Goal: Task Accomplishment & Management: Use online tool/utility

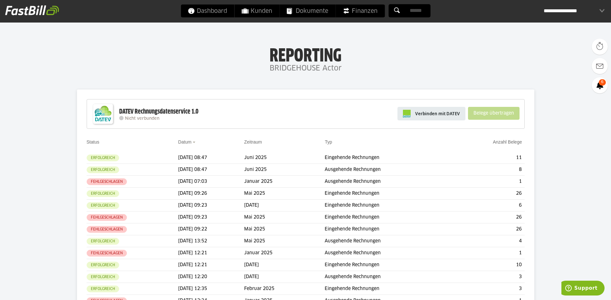
click at [448, 113] on span "Verbinden mit DATEV" at bounding box center [437, 113] width 45 height 6
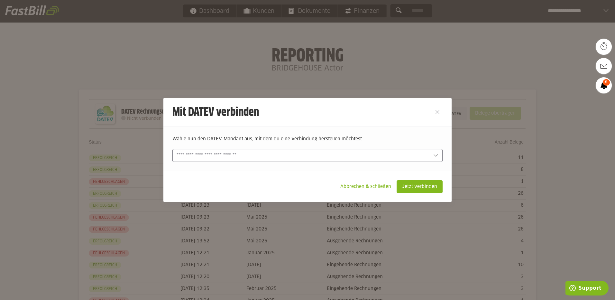
click at [436, 154] on icon at bounding box center [435, 155] width 5 height 5
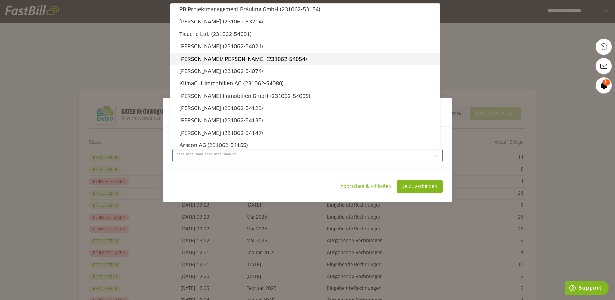
scroll to position [97, 0]
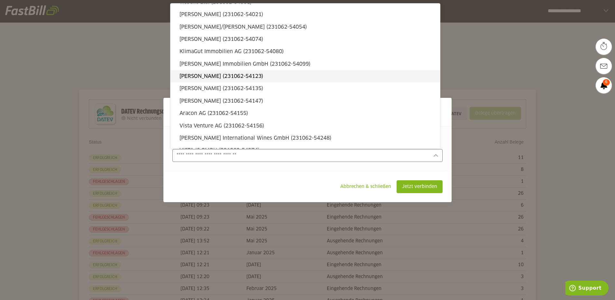
click at [256, 78] on slot "Dilschneider, Andreas (231062-54123)" at bounding box center [308, 76] width 256 height 7
type input "**********"
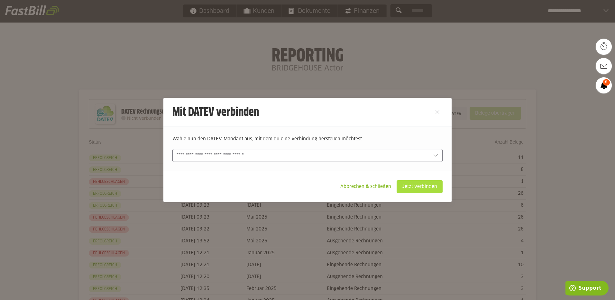
click at [411, 189] on slot "Jetzt verbinden" at bounding box center [419, 187] width 45 height 12
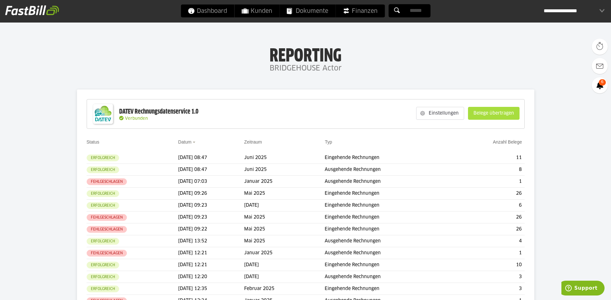
click at [497, 117] on slot "Belege übertragen" at bounding box center [493, 113] width 51 height 12
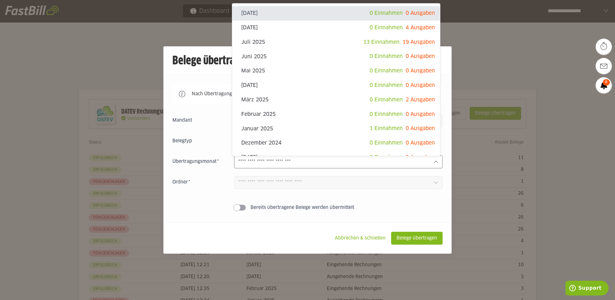
click at [433, 163] on icon at bounding box center [435, 161] width 5 height 5
click at [306, 46] on div "Juli 2025 13 Einnahmen 19 Ausgaben" at bounding box center [336, 42] width 208 height 14
type input "*********"
type input "*******"
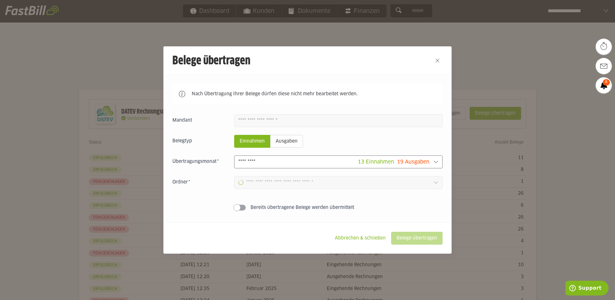
type input "**********"
click at [409, 239] on slot "Belege übertragen" at bounding box center [417, 238] width 51 height 12
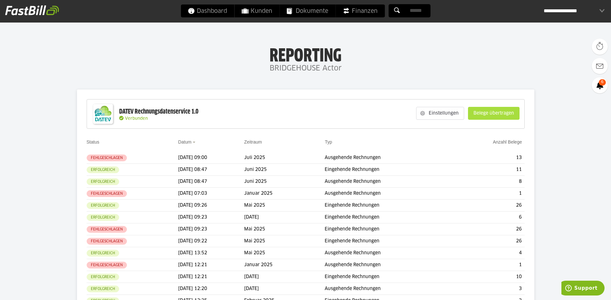
click at [490, 112] on slot "Belege übertragen" at bounding box center [493, 113] width 51 height 12
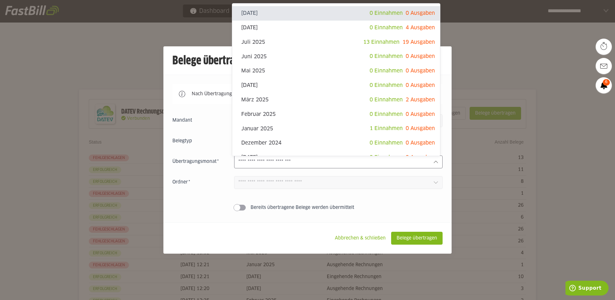
click at [434, 162] on icon at bounding box center [435, 161] width 5 height 5
click at [396, 41] on span "13 Einnahmen 19 Ausgaben" at bounding box center [399, 42] width 72 height 9
type input "*********"
type input "*******"
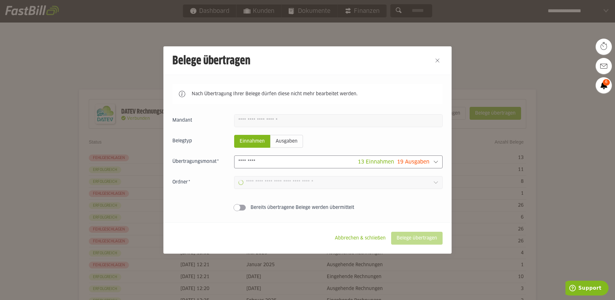
type input "**********"
click at [402, 241] on slot "Belege übertragen" at bounding box center [417, 238] width 51 height 12
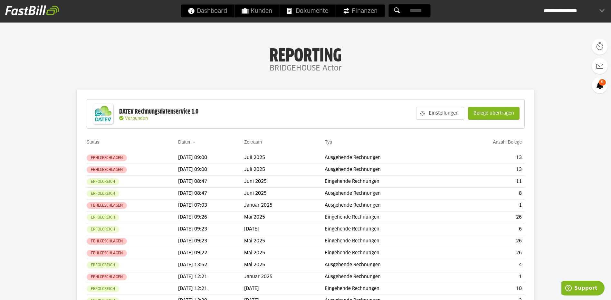
click at [483, 114] on slot "Belege übertragen" at bounding box center [493, 113] width 51 height 12
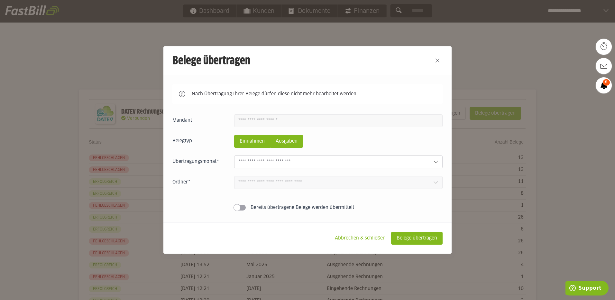
click at [294, 143] on slot "Ausgaben" at bounding box center [287, 141] width 32 height 12
click at [424, 237] on slot "Belege übertragen" at bounding box center [417, 238] width 51 height 12
click at [442, 163] on div "Nach Übertragung Ihrer Belege dürfen diese nicht mehr bearbeitet werden. Einnah…" at bounding box center [307, 149] width 288 height 148
click at [435, 162] on icon at bounding box center [435, 161] width 5 height 5
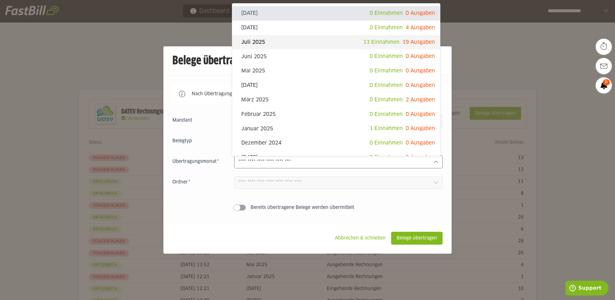
click at [382, 41] on span "13 Einnahmen" at bounding box center [381, 42] width 36 height 5
type input "*********"
type input "*******"
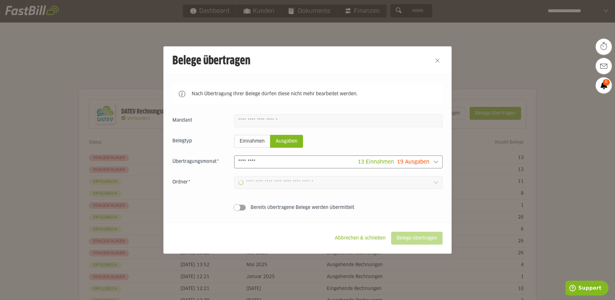
type input "**********"
click at [396, 238] on slot "Belege übertragen" at bounding box center [417, 238] width 51 height 12
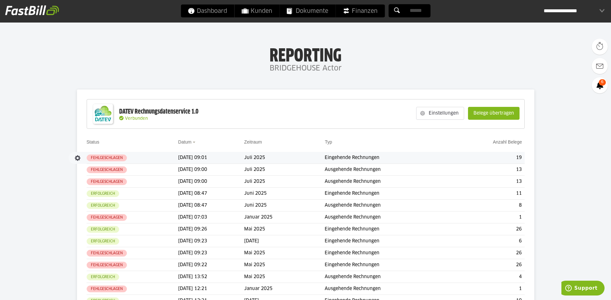
click at [0, 0] on slot "Fehlgeschlagen" at bounding box center [0, 0] width 0 height 0
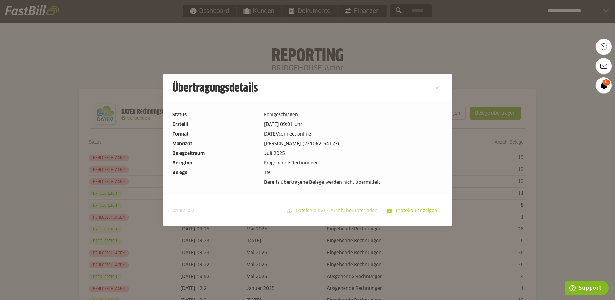
click at [405, 210] on slot "Protokoll anzeigen" at bounding box center [417, 211] width 51 height 12
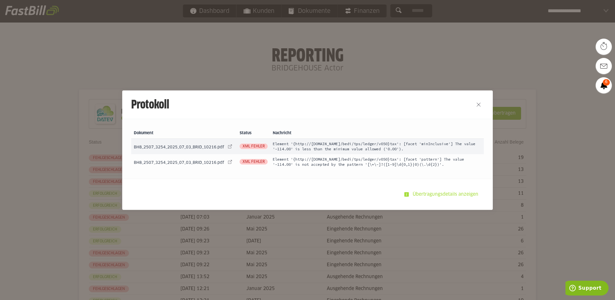
click at [460, 196] on slot "Übertragungsdetails anzeigen" at bounding box center [446, 194] width 75 height 12
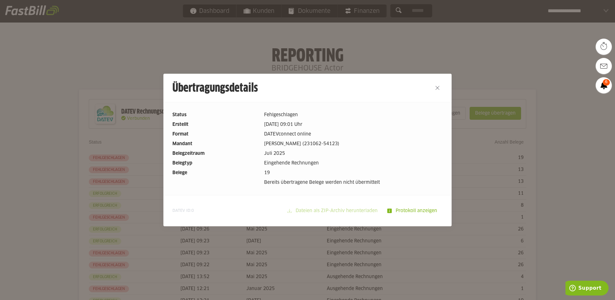
click at [460, 196] on div at bounding box center [307, 150] width 615 height 300
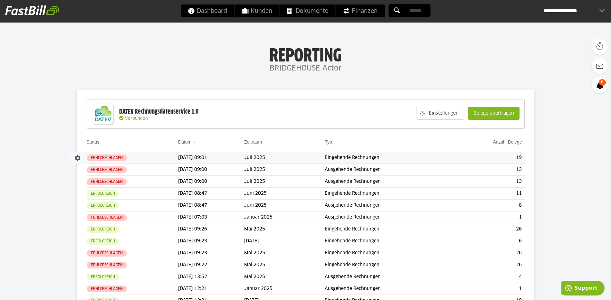
click at [115, 161] on span "Fehlgeschlagen" at bounding box center [107, 157] width 40 height 7
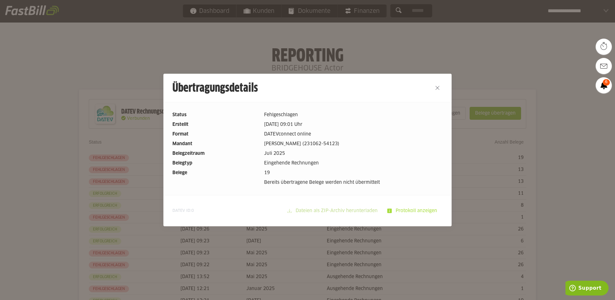
click at [418, 211] on slot "Protokoll anzeigen" at bounding box center [417, 211] width 51 height 12
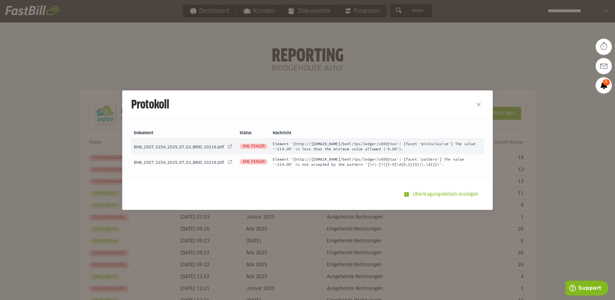
click at [250, 149] on span "XML Fehler" at bounding box center [254, 146] width 28 height 5
click at [228, 147] on link at bounding box center [230, 146] width 9 height 9
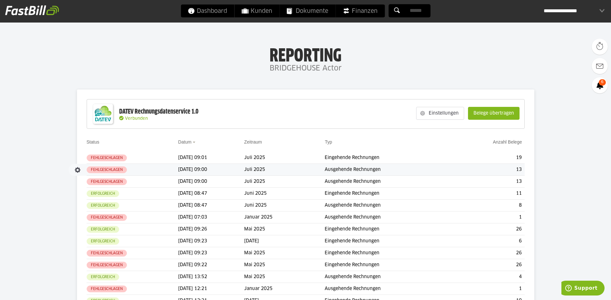
click at [0, 0] on slot "Fehlgeschlagen" at bounding box center [0, 0] width 0 height 0
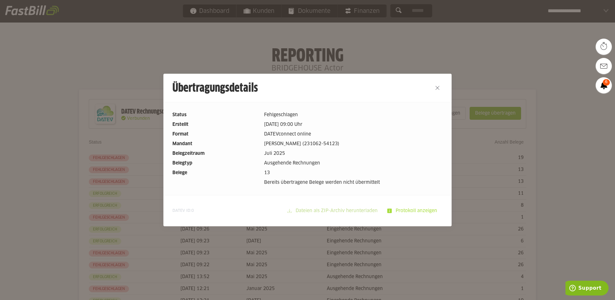
click at [411, 211] on slot "Protokoll anzeigen" at bounding box center [417, 211] width 51 height 12
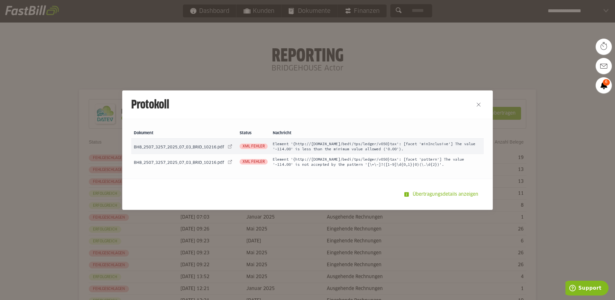
click at [180, 161] on span "BH8_2507_3257_2025_07_03_BRID_10216.pdf" at bounding box center [179, 163] width 90 height 4
click at [226, 163] on link at bounding box center [230, 161] width 9 height 9
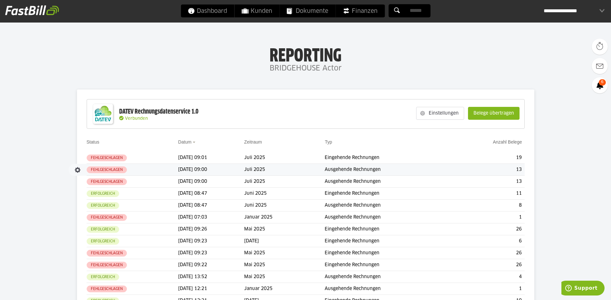
click at [0, 0] on slot "Fehlgeschlagen" at bounding box center [0, 0] width 0 height 0
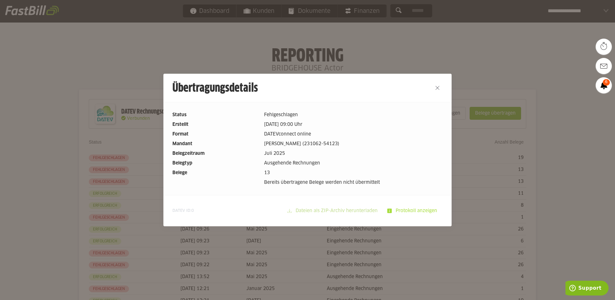
click at [417, 210] on slot "Protokoll anzeigen" at bounding box center [417, 211] width 51 height 12
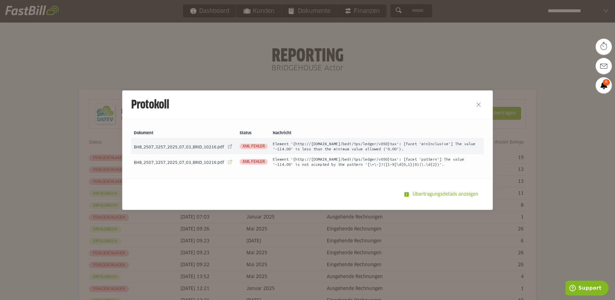
click at [226, 162] on link at bounding box center [230, 161] width 9 height 9
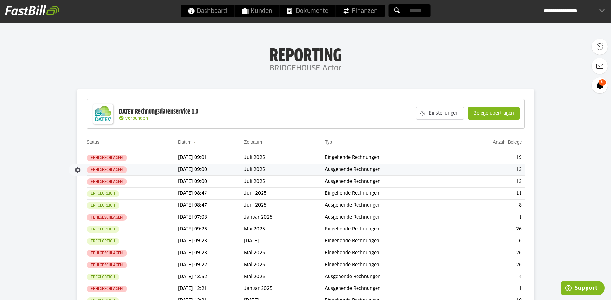
click at [123, 170] on span "Fehlgeschlagen" at bounding box center [107, 169] width 40 height 7
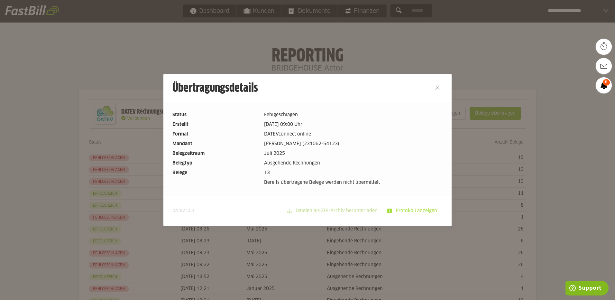
click at [409, 210] on slot "Protokoll anzeigen" at bounding box center [417, 211] width 51 height 12
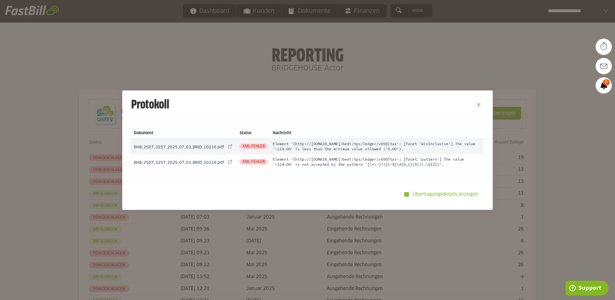
click at [255, 156] on td "XML Fehler" at bounding box center [253, 161] width 33 height 15
click at [226, 162] on link at bounding box center [230, 161] width 9 height 9
click at [226, 161] on link at bounding box center [230, 161] width 9 height 9
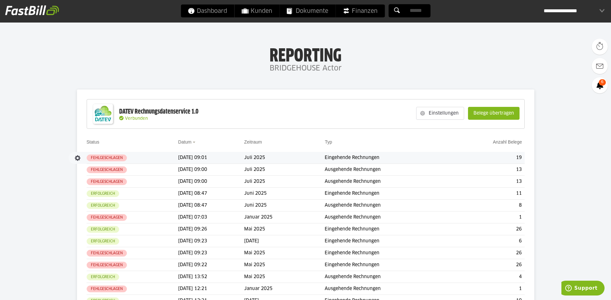
click at [79, 156] on button "button" at bounding box center [77, 158] width 11 height 11
click at [183, 158] on td "[DATE] 09:01" at bounding box center [211, 158] width 66 height 12
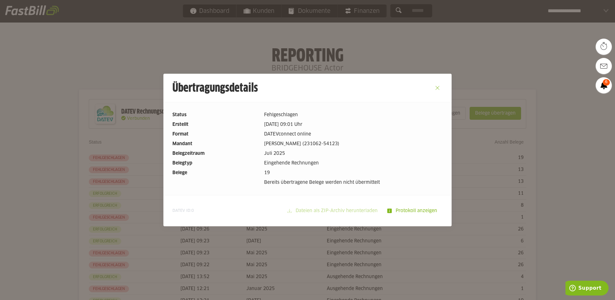
click at [434, 87] on button "Close" at bounding box center [438, 88] width 10 height 10
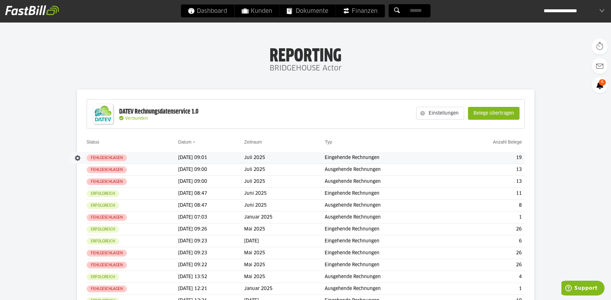
click at [353, 158] on td "Eingehende Rechnungen" at bounding box center [387, 158] width 127 height 12
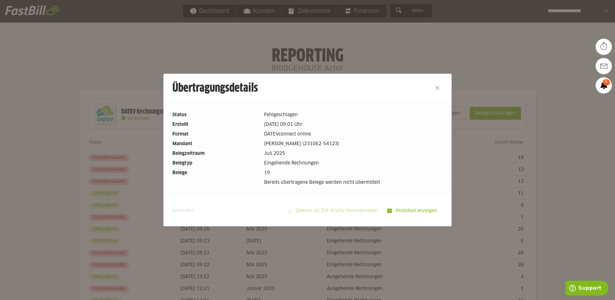
click at [428, 91] on div at bounding box center [438, 88] width 28 height 28
click at [437, 88] on button "Close" at bounding box center [438, 88] width 10 height 10
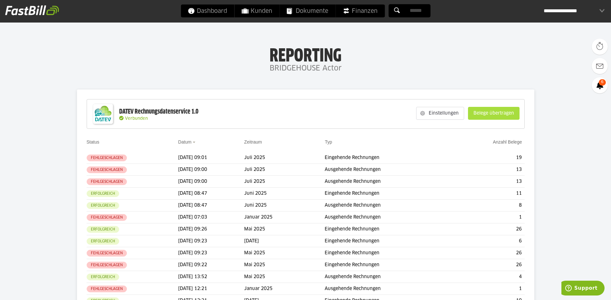
click at [481, 111] on slot "Belege übertragen" at bounding box center [493, 113] width 51 height 12
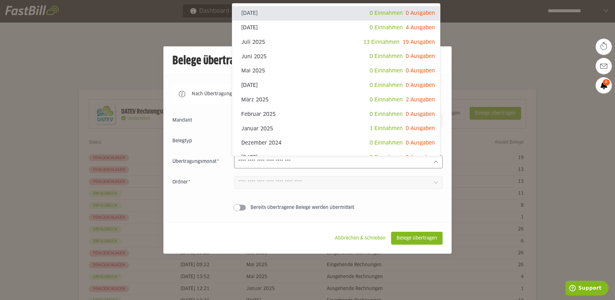
click at [435, 163] on icon at bounding box center [436, 162] width 4 height 2
click at [384, 42] on span "13 Einnahmen" at bounding box center [381, 42] width 36 height 5
type input "*********"
type input "*******"
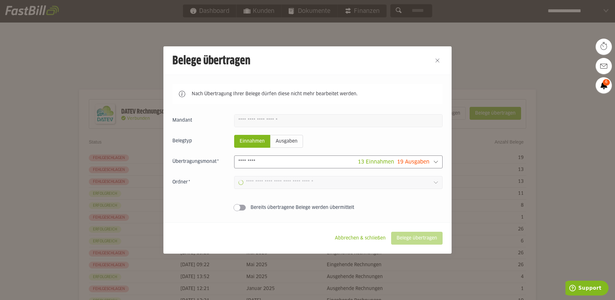
type input "**********"
click at [399, 240] on slot "Belege übertragen" at bounding box center [417, 238] width 51 height 12
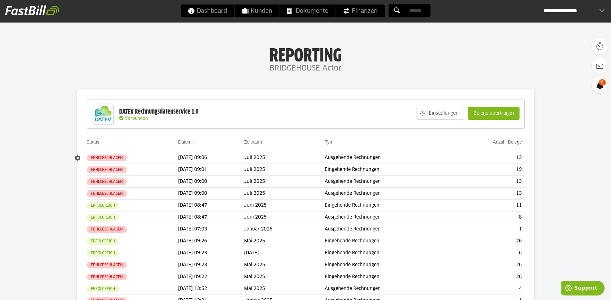
drag, startPoint x: 185, startPoint y: 158, endPoint x: 388, endPoint y: 88, distance: 215.1
click at [369, 166] on td "Eingehende Rechnungen" at bounding box center [387, 170] width 127 height 12
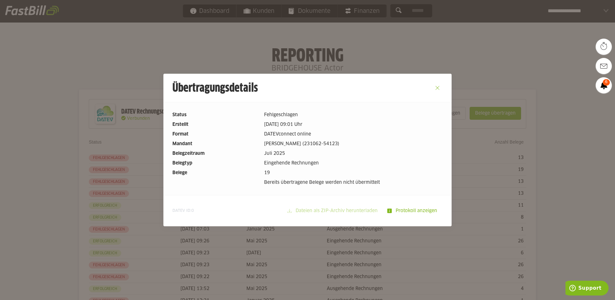
click at [433, 88] on button "Close" at bounding box center [438, 88] width 10 height 10
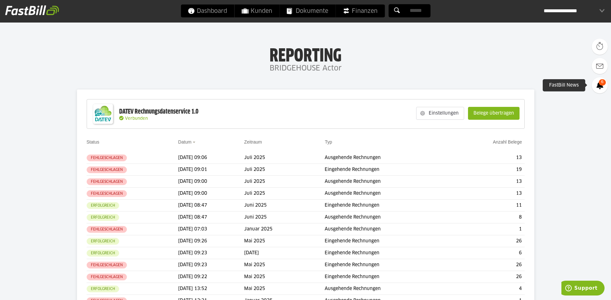
click at [601, 83] on span "6" at bounding box center [601, 82] width 7 height 6
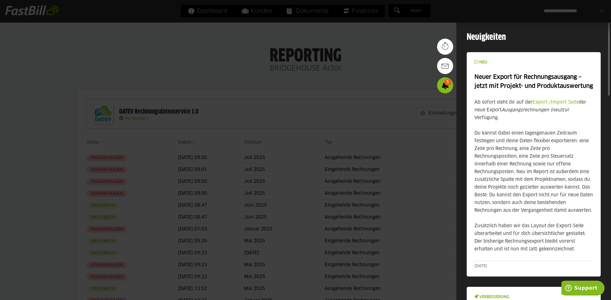
click at [415, 92] on div at bounding box center [305, 150] width 611 height 300
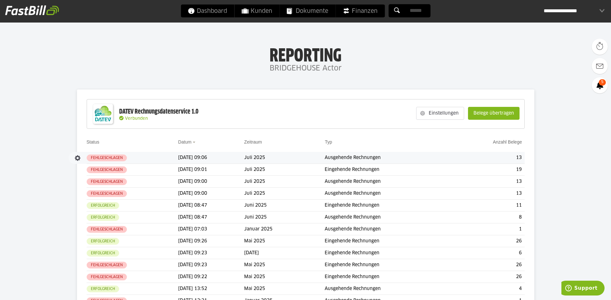
click at [518, 159] on td "13" at bounding box center [488, 158] width 72 height 12
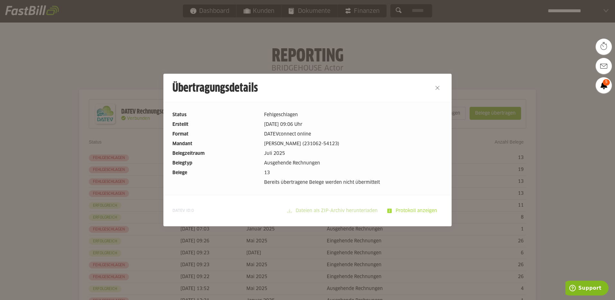
click at [400, 211] on slot "Protokoll anzeigen" at bounding box center [417, 211] width 51 height 12
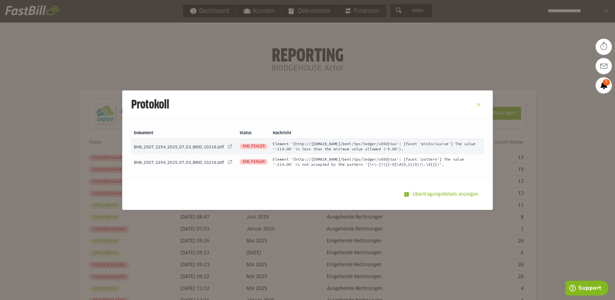
click at [471, 106] on div at bounding box center [479, 104] width 28 height 28
click at [474, 105] on button "Close" at bounding box center [479, 104] width 10 height 10
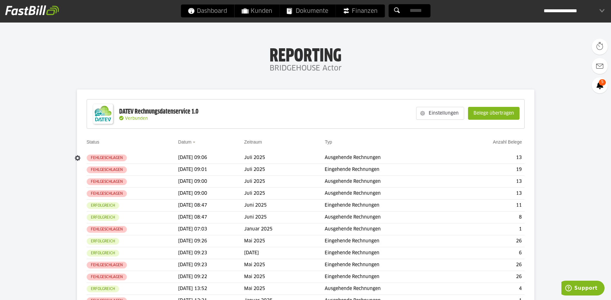
drag, startPoint x: 120, startPoint y: 158, endPoint x: 353, endPoint y: 84, distance: 243.8
click at [435, 113] on slot "Einstellungen" at bounding box center [443, 113] width 39 height 12
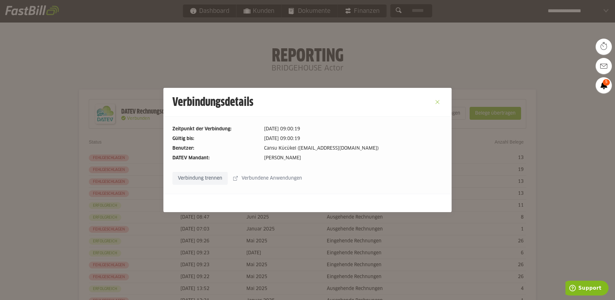
click at [437, 103] on button "Close" at bounding box center [438, 102] width 10 height 10
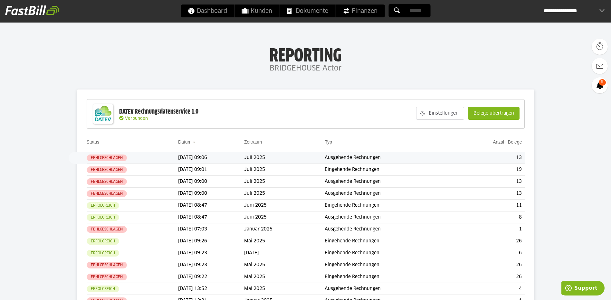
click at [0, 0] on slot "Fehlgeschlagen" at bounding box center [0, 0] width 0 height 0
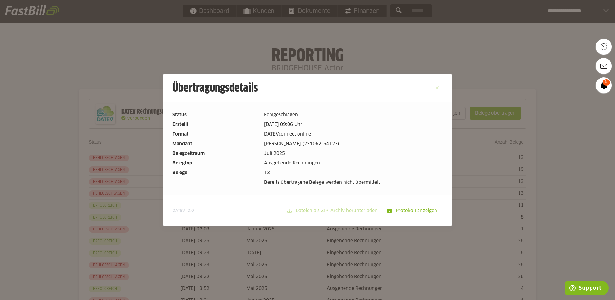
click at [433, 87] on button "Close" at bounding box center [438, 88] width 10 height 10
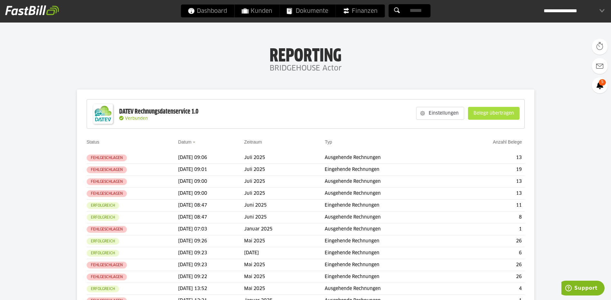
click at [479, 114] on slot "Belege übertragen" at bounding box center [493, 113] width 51 height 12
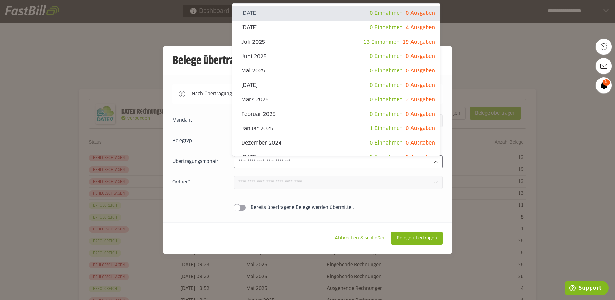
click at [430, 158] on div at bounding box center [338, 161] width 209 height 13
click at [403, 41] on span "19 Ausgaben" at bounding box center [419, 42] width 33 height 5
type input "*********"
type input "*******"
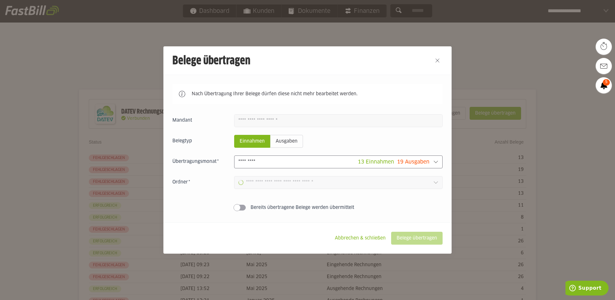
type input "**********"
click at [413, 241] on slot "Belege übertragen" at bounding box center [417, 238] width 51 height 12
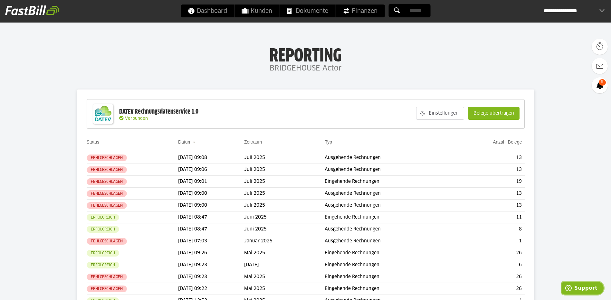
click at [571, 288] on icon "Support" at bounding box center [568, 288] width 6 height 6
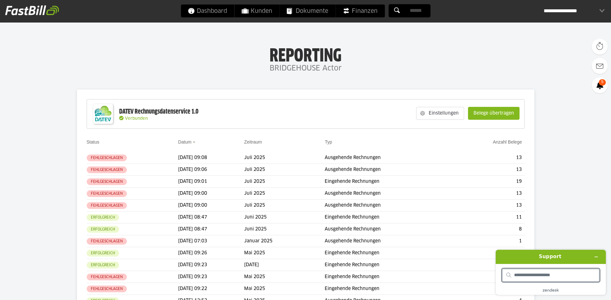
click at [528, 277] on input "search" at bounding box center [554, 275] width 81 height 6
type input "**********"
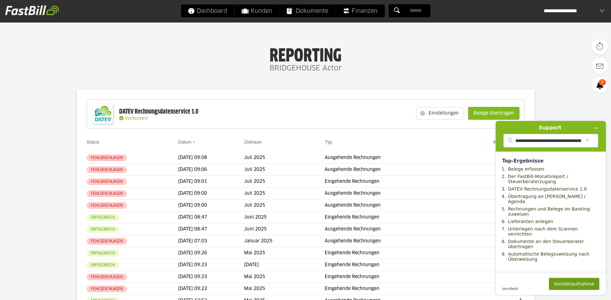
click at [569, 284] on button "Kontaktaufnahme" at bounding box center [573, 284] width 51 height 12
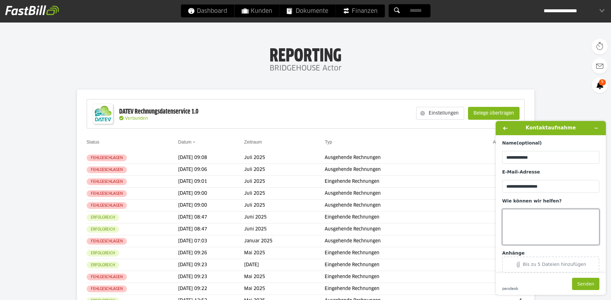
click at [522, 219] on textarea "Wie können wir helfen?" at bounding box center [550, 227] width 97 height 36
type textarea "**********"
click at [583, 283] on button "Senden" at bounding box center [585, 284] width 27 height 12
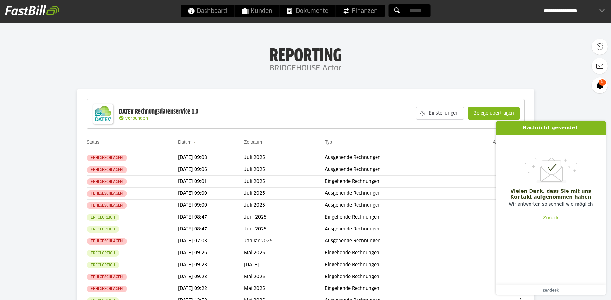
click at [338, 119] on div "DATEV Rechnungsdatenservice 1.0 Verbunden Einstellungen Belege übertragen" at bounding box center [306, 114] width 438 height 30
drag, startPoint x: 100, startPoint y: 170, endPoint x: 312, endPoint y: 96, distance: 224.6
click at [597, 126] on icon "Widget minimieren" at bounding box center [595, 128] width 5 height 5
